Goal: Download file/media

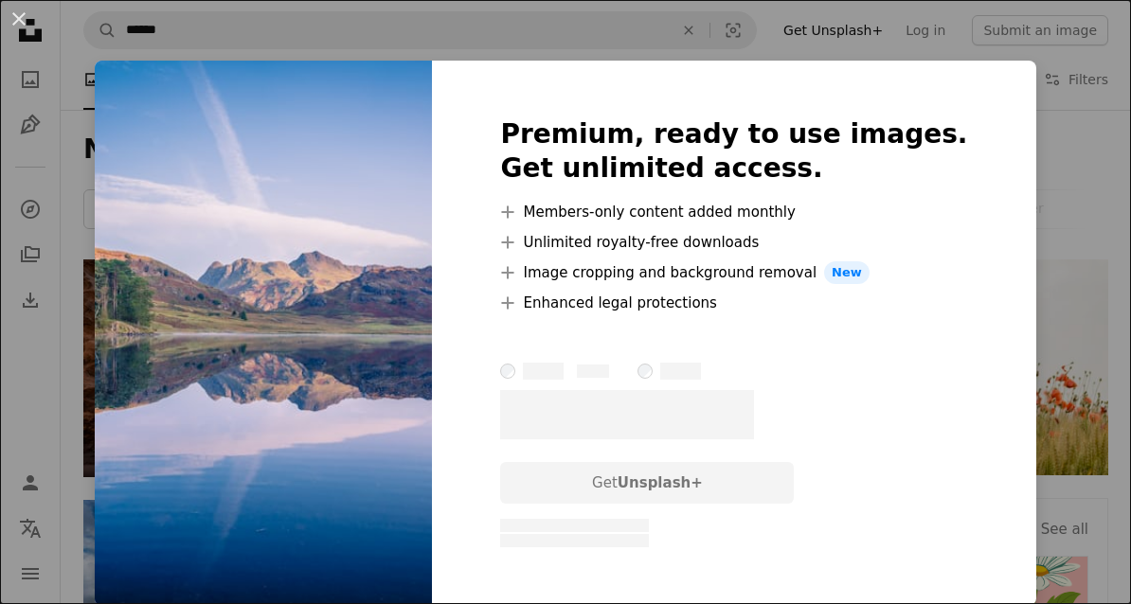
scroll to position [863, 0]
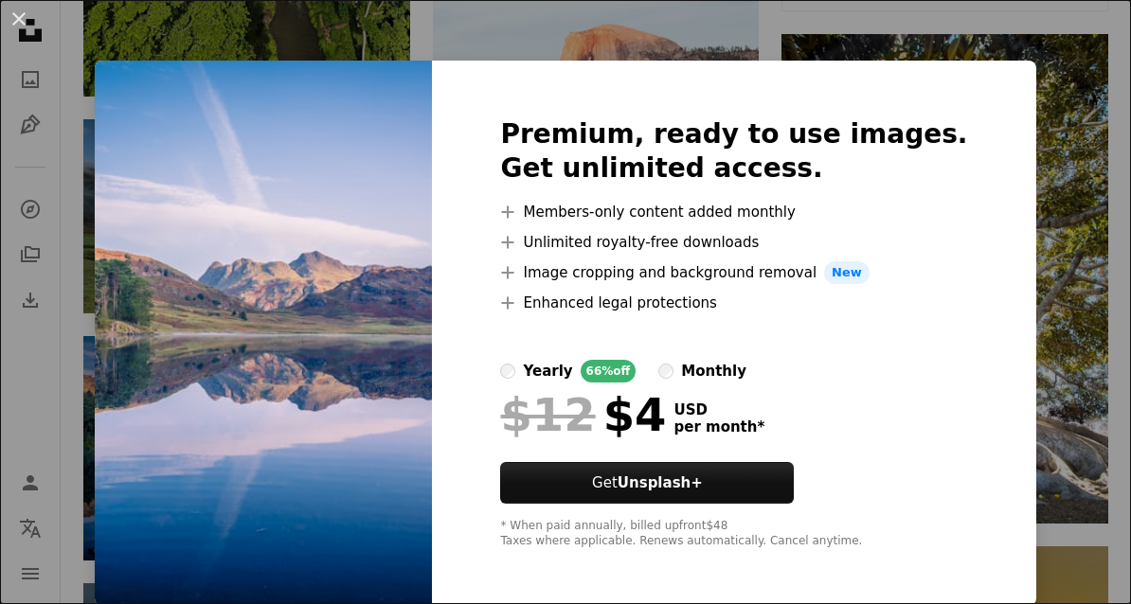
click at [1066, 402] on div "An X shape Premium, ready to use images. Get unlimited access. A plus sign Memb…" at bounding box center [565, 302] width 1131 height 604
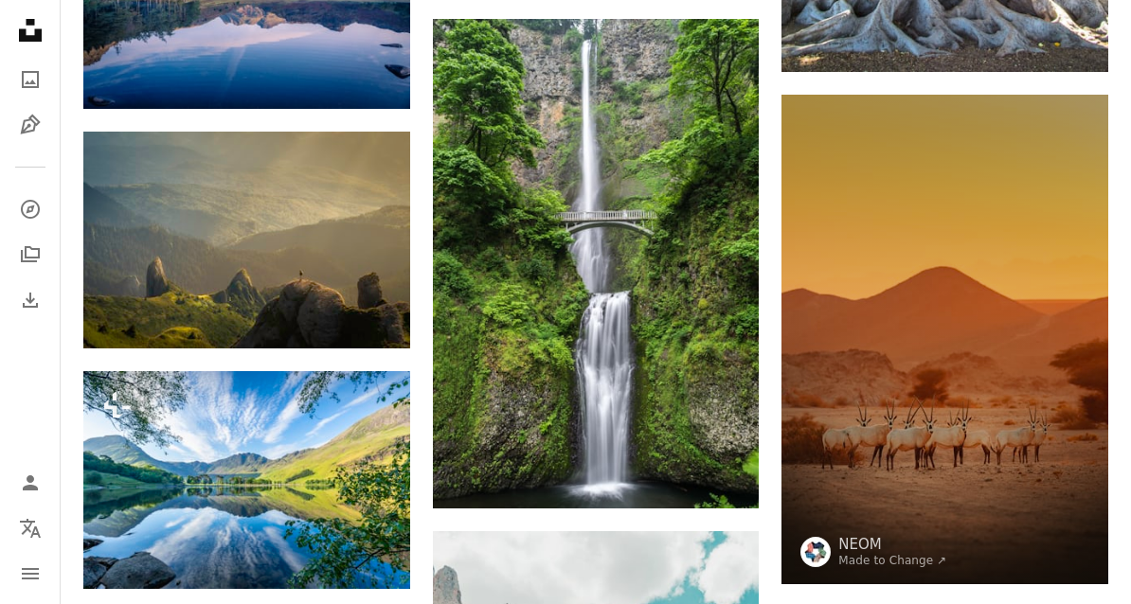
scroll to position [1337, 0]
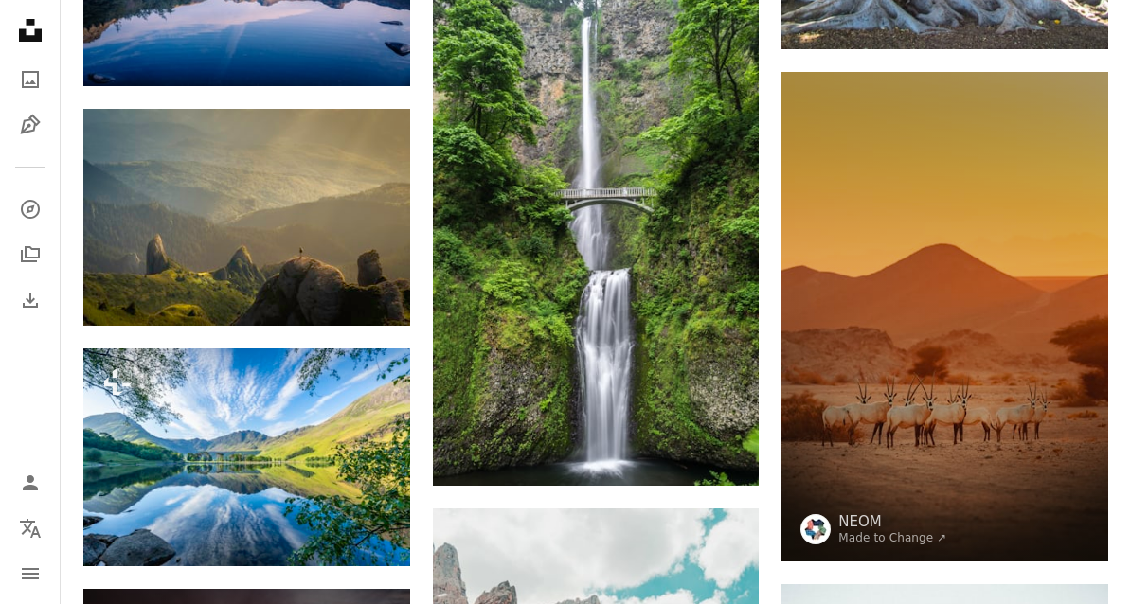
click at [314, 532] on button "A lock Download" at bounding box center [338, 532] width 106 height 30
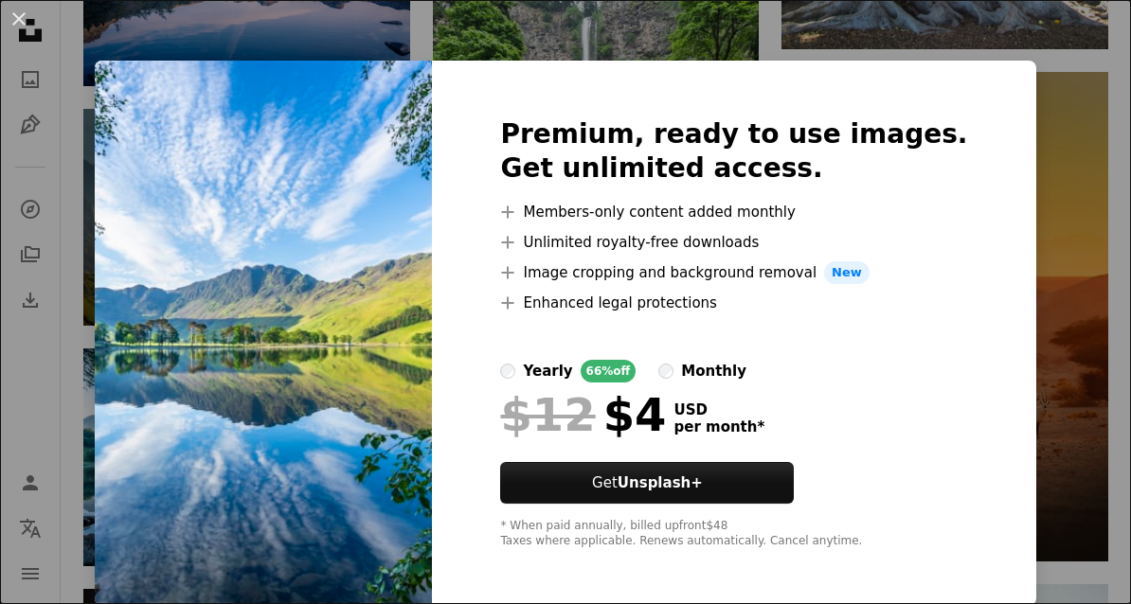
click at [197, 459] on img at bounding box center [263, 334] width 337 height 546
click at [1065, 399] on div "An X shape Premium, ready to use images. Get unlimited access. A plus sign Memb…" at bounding box center [565, 302] width 1131 height 604
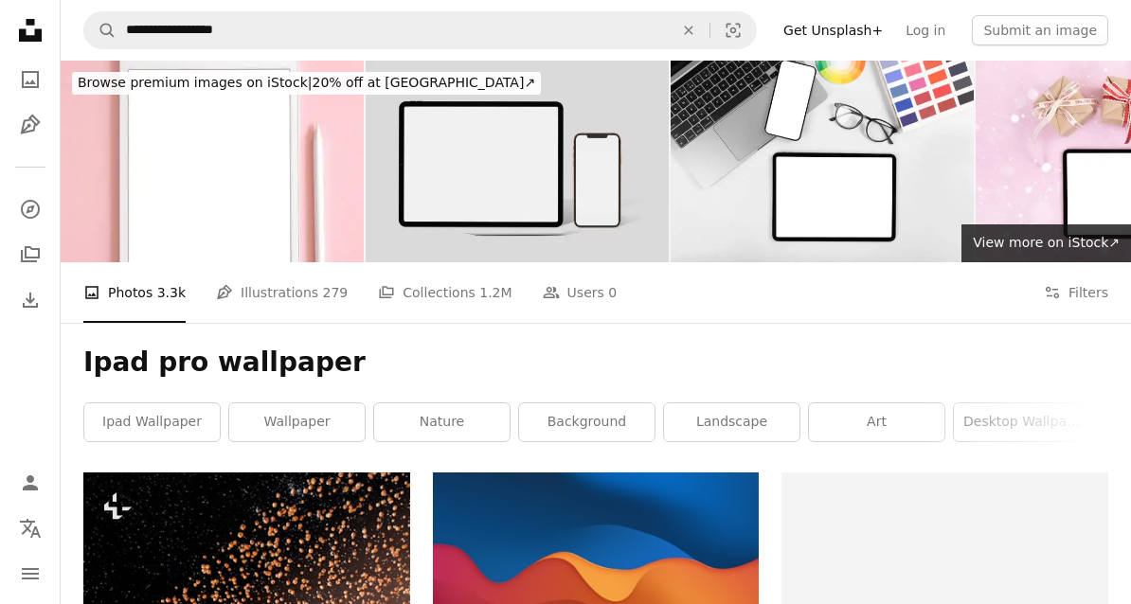
scroll to position [40, 0]
